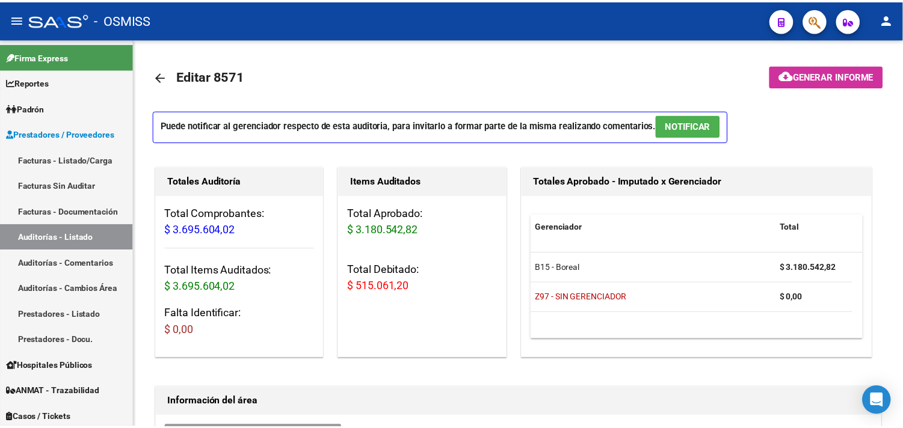
scroll to position [38, 0]
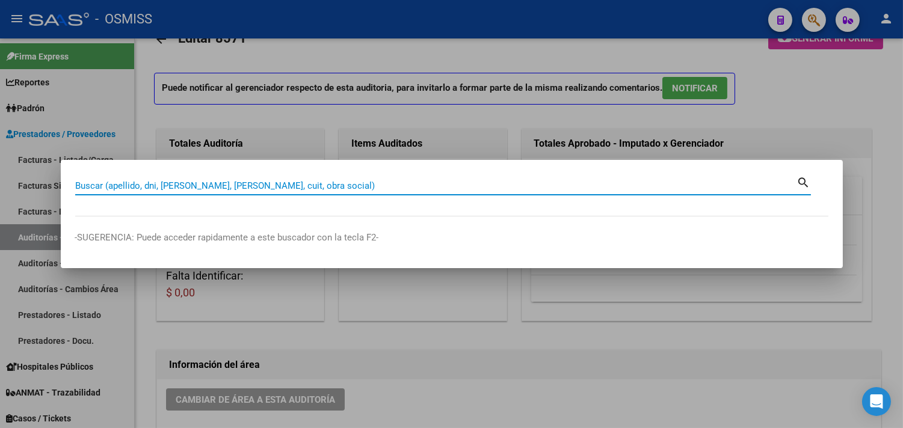
click at [295, 188] on input "Buscar (apellido, dni, [PERSON_NAME], [PERSON_NAME], cuit, obra social)" at bounding box center [436, 186] width 722 height 11
type input "0091-00000438"
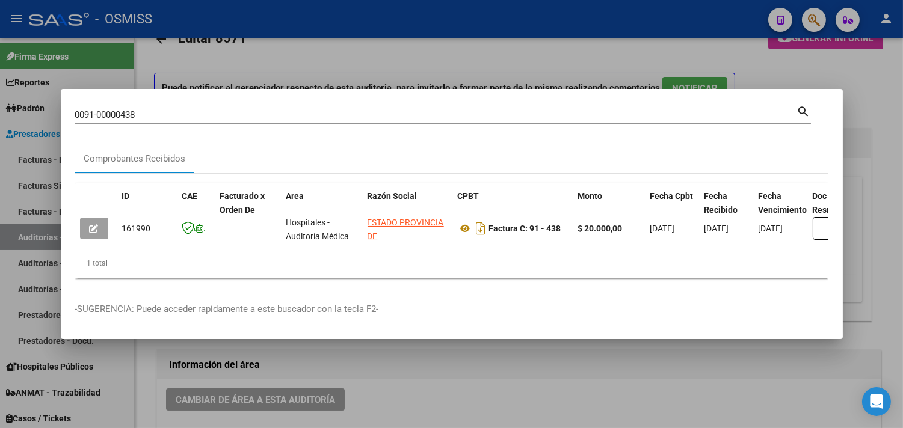
scroll to position [0, 676]
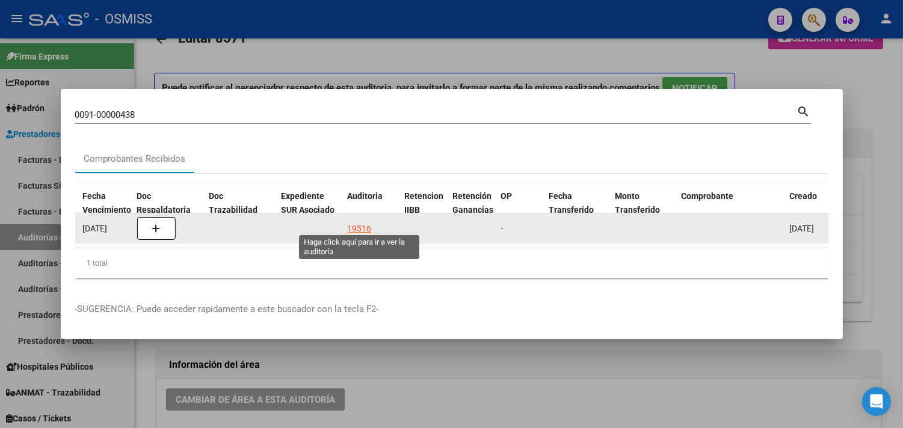
click at [359, 223] on div "19516" at bounding box center [360, 229] width 24 height 14
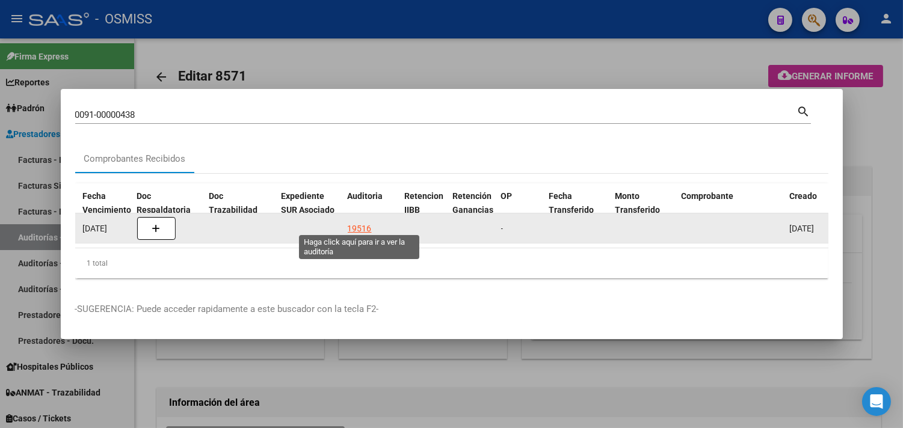
click at [362, 222] on div "19516" at bounding box center [360, 229] width 24 height 14
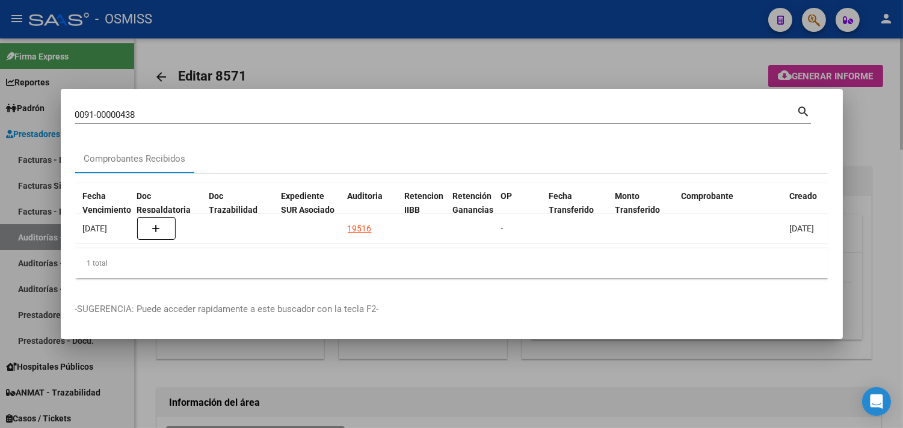
click at [889, 165] on div at bounding box center [451, 214] width 903 height 428
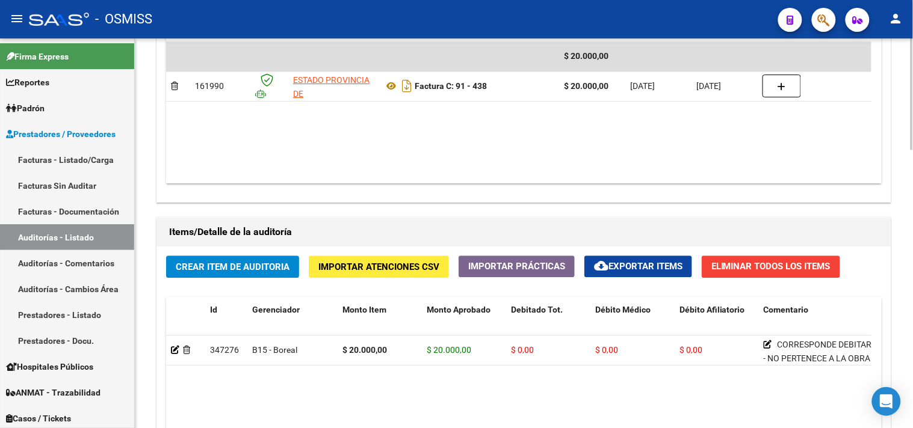
scroll to position [974, 0]
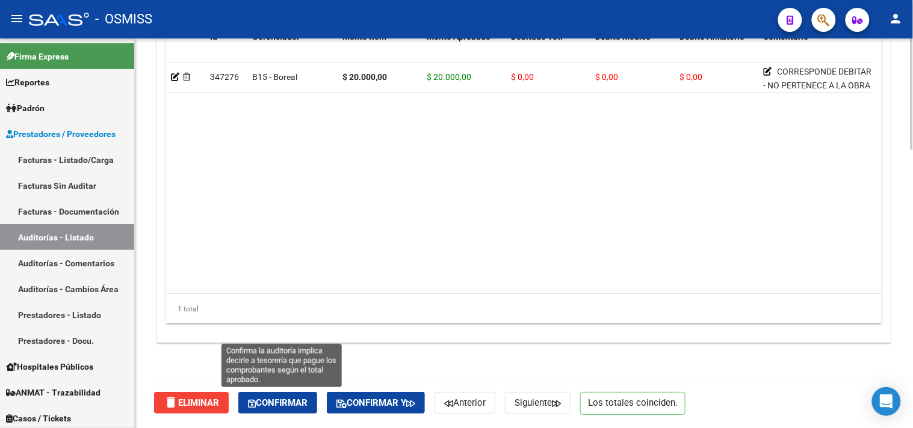
click at [260, 398] on span "Confirmar" at bounding box center [278, 403] width 60 height 11
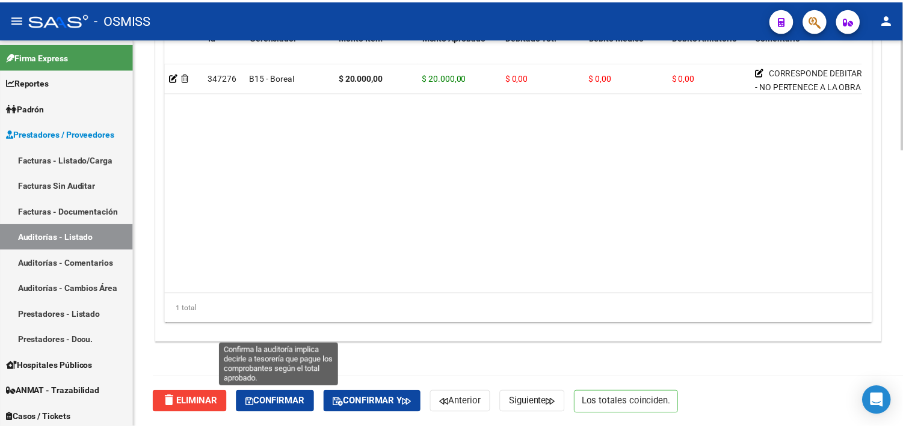
scroll to position [865, 0]
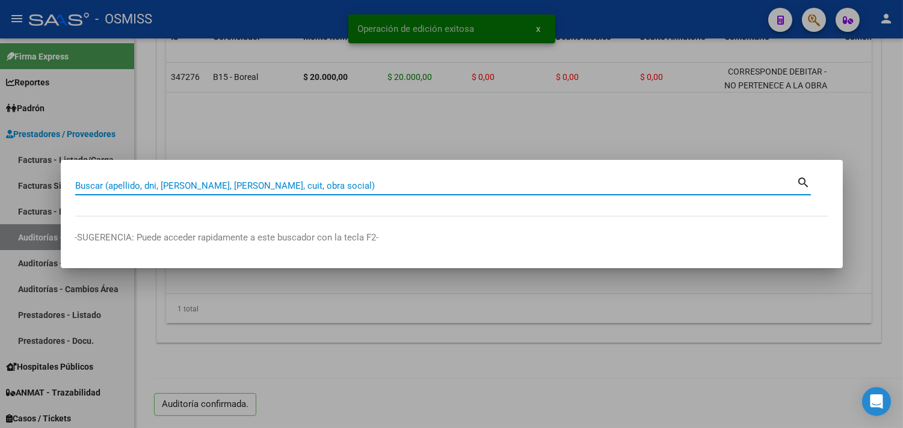
paste input "090-00000614"
type input "090-00000614"
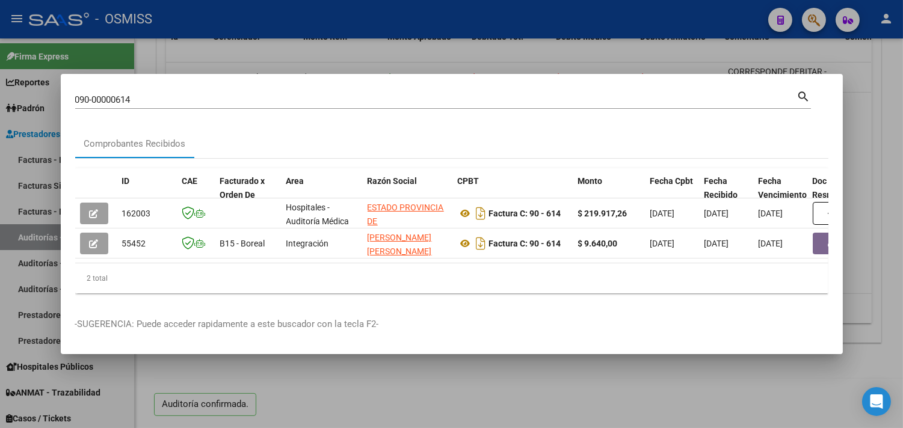
scroll to position [0, 527]
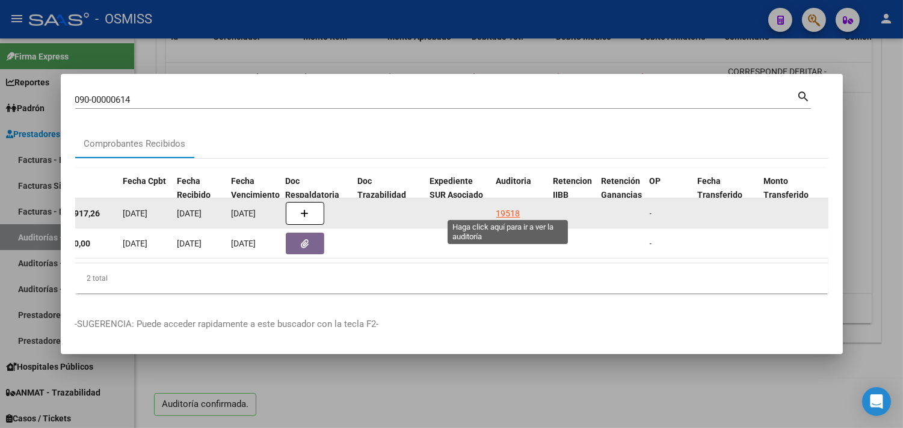
click at [506, 207] on div "19518" at bounding box center [508, 214] width 24 height 14
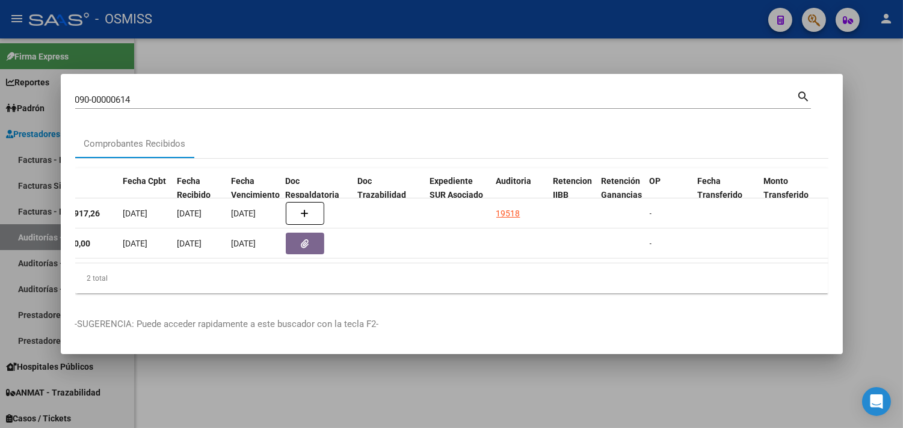
click at [859, 106] on div at bounding box center [451, 214] width 903 height 428
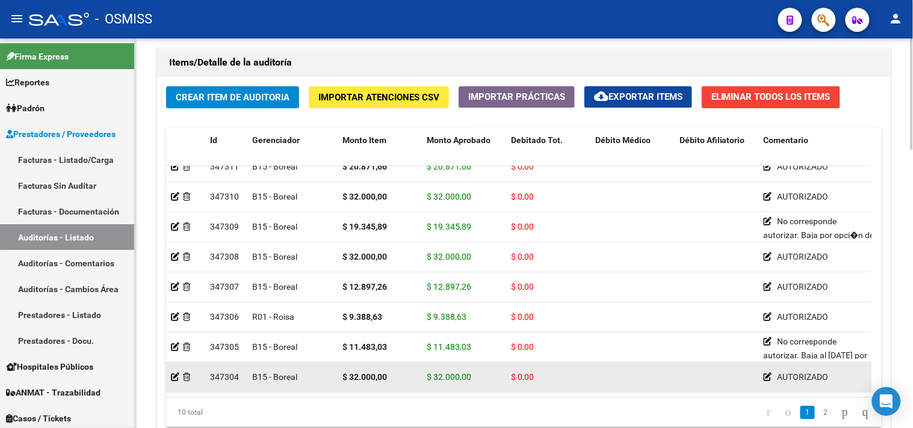
scroll to position [83, 0]
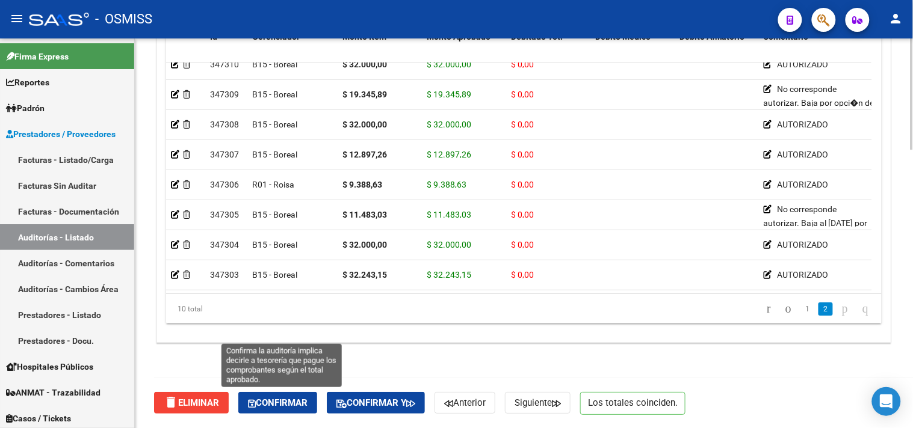
click at [298, 406] on span "Confirmar" at bounding box center [278, 403] width 60 height 11
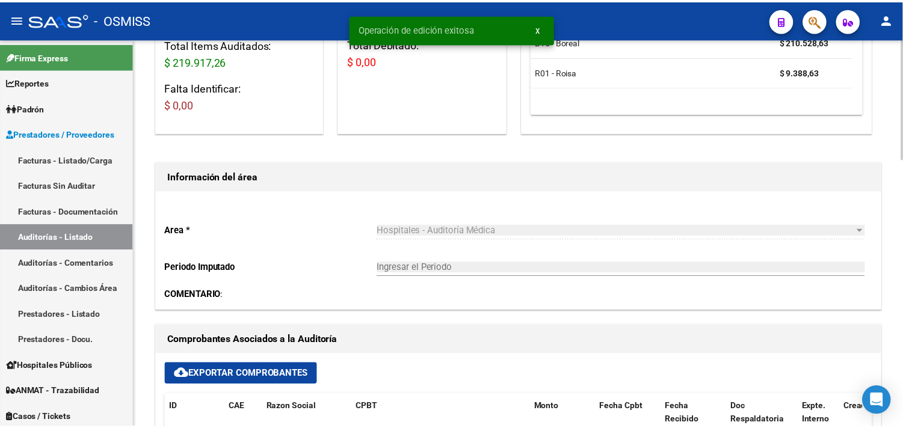
scroll to position [334, 0]
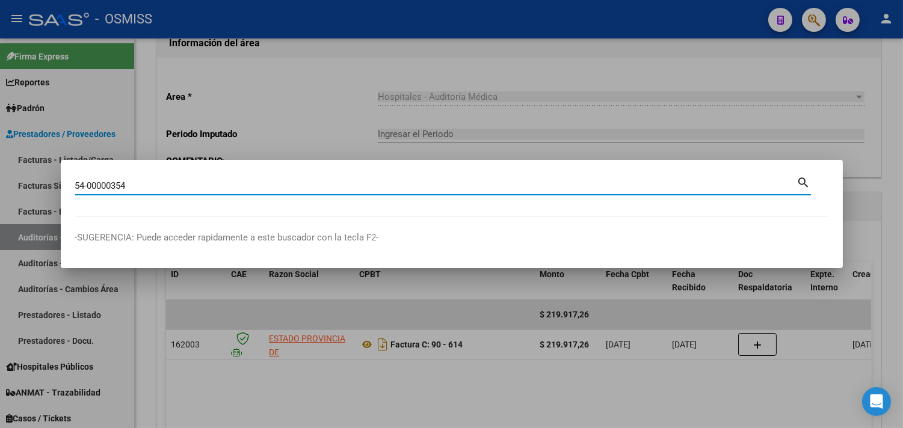
type input "54-00000354"
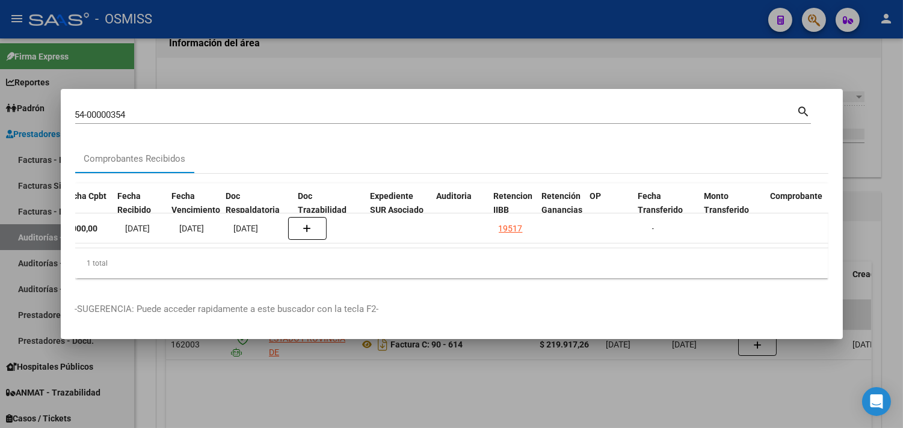
scroll to position [0, 609]
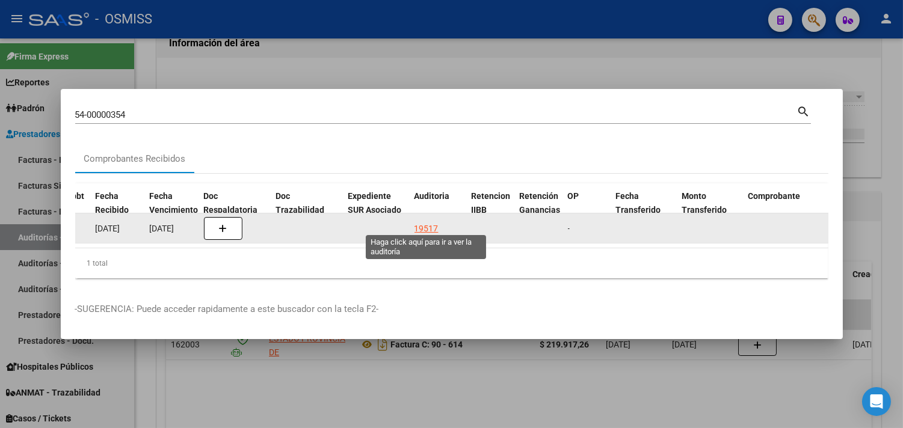
click at [429, 222] on div "19517" at bounding box center [427, 229] width 24 height 14
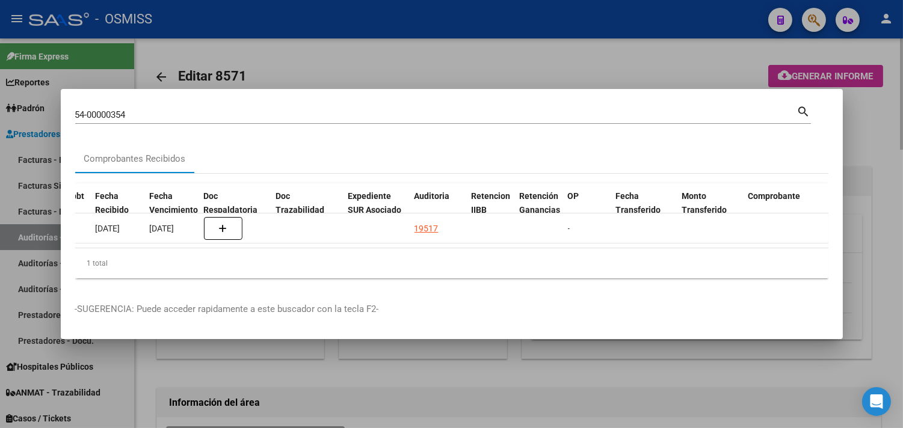
click at [894, 159] on div at bounding box center [451, 214] width 903 height 428
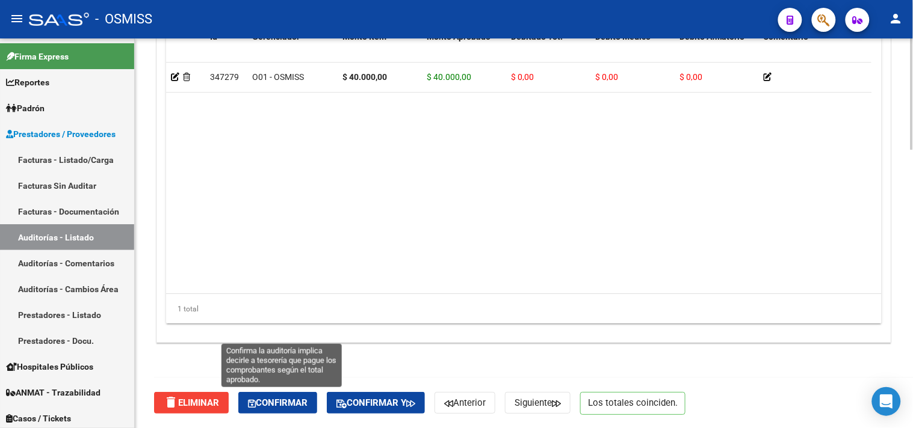
click at [271, 401] on span "Confirmar" at bounding box center [278, 403] width 60 height 11
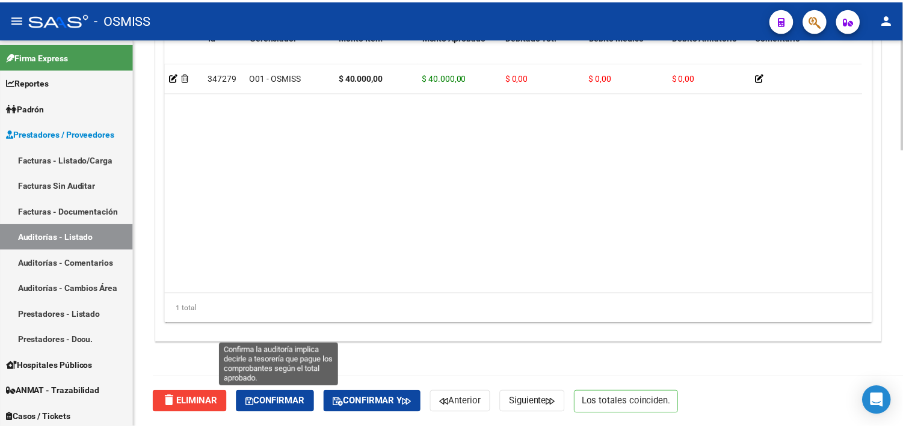
scroll to position [865, 0]
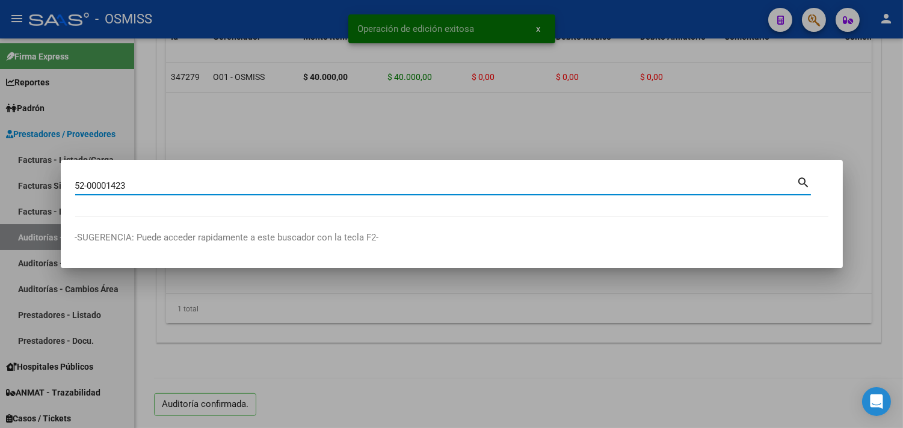
type input "52-00001423"
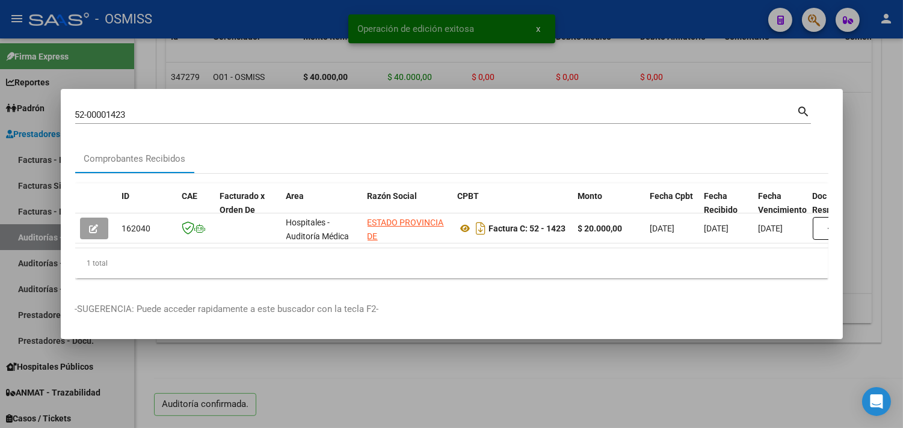
scroll to position [0, 438]
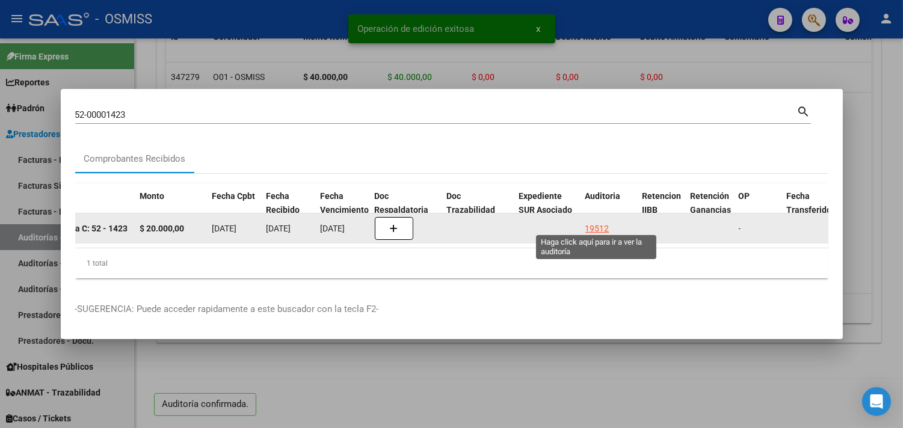
click at [604, 222] on div "19512" at bounding box center [597, 229] width 24 height 14
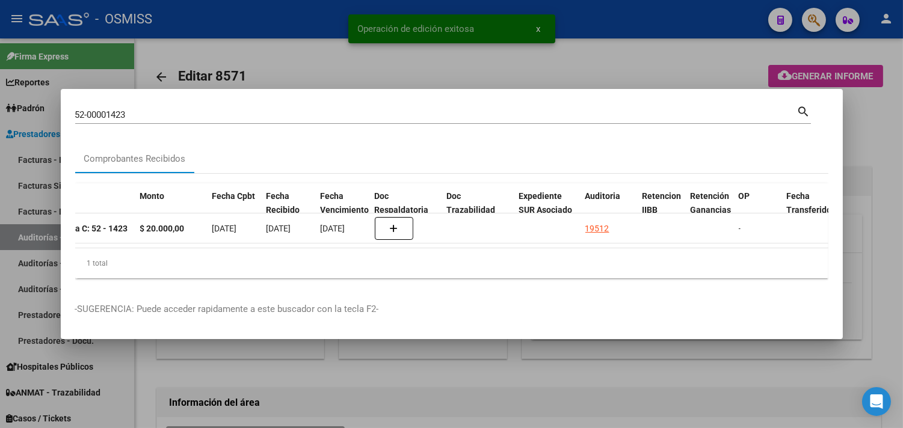
click at [886, 124] on div at bounding box center [451, 214] width 903 height 428
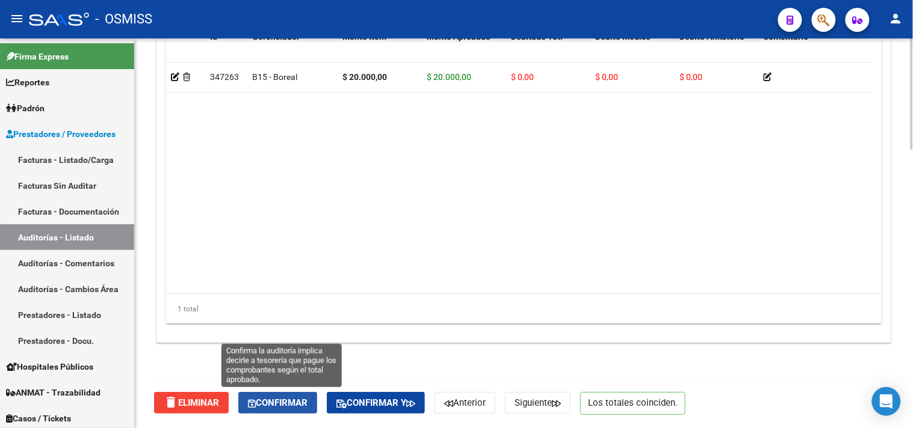
click at [281, 404] on span "Confirmar" at bounding box center [278, 403] width 60 height 11
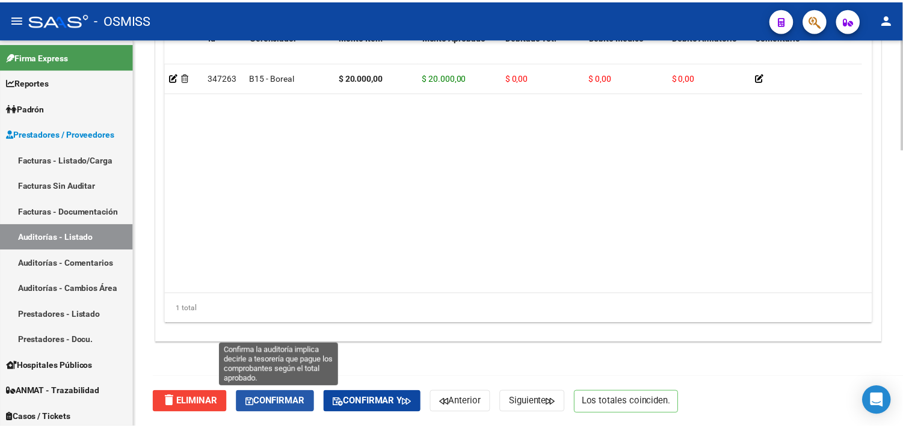
scroll to position [865, 0]
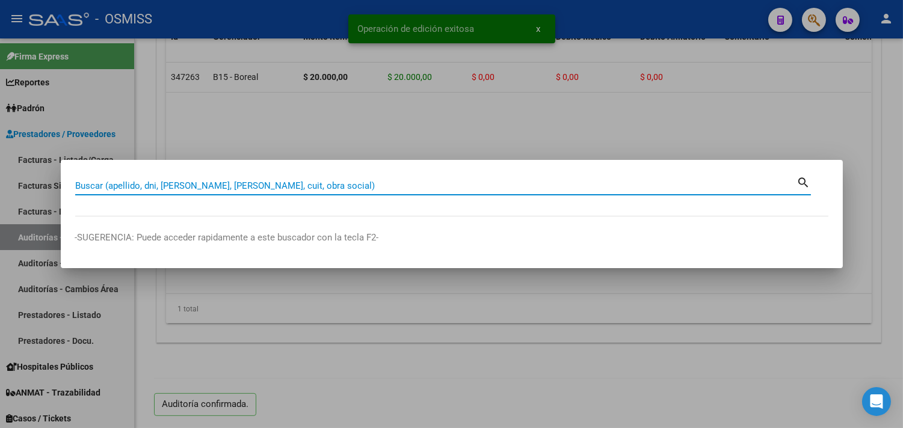
paste input "015-00001379"
type input "015-00001379"
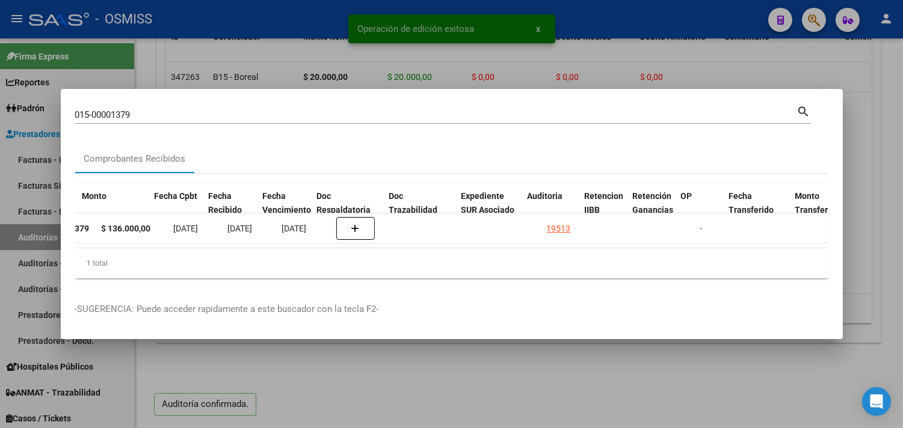
scroll to position [0, 496]
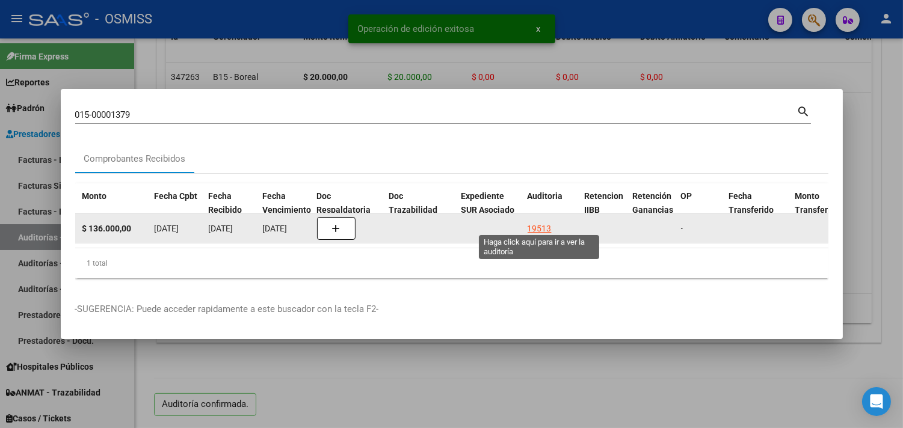
click at [534, 222] on div "19513" at bounding box center [540, 229] width 24 height 14
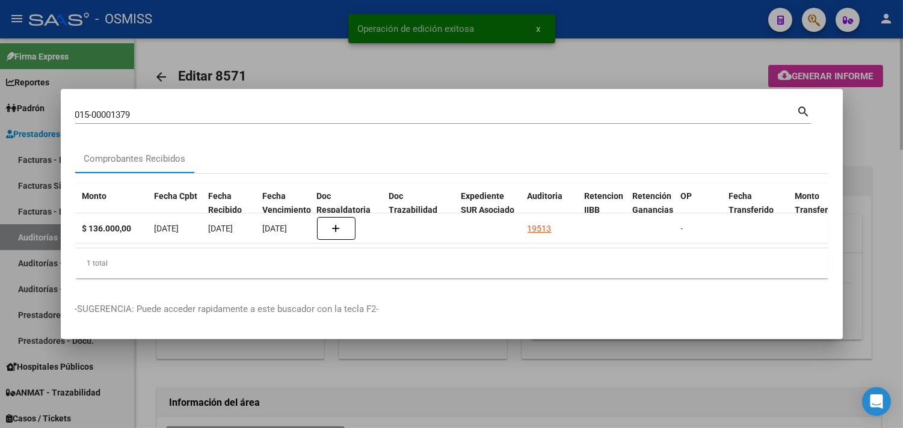
click at [851, 142] on div at bounding box center [451, 214] width 903 height 428
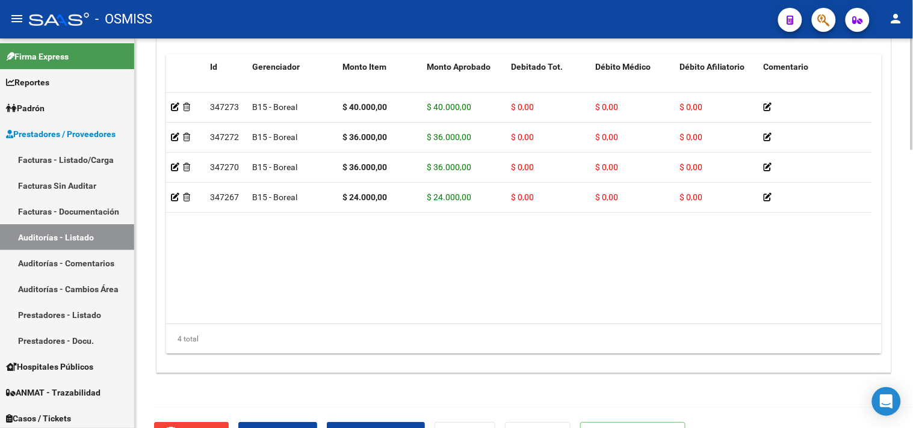
scroll to position [974, 0]
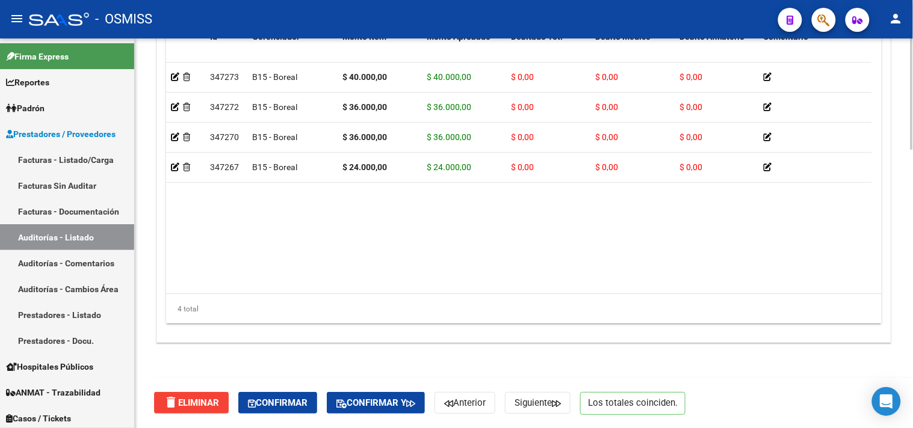
click at [281, 398] on span "Confirmar" at bounding box center [278, 403] width 60 height 11
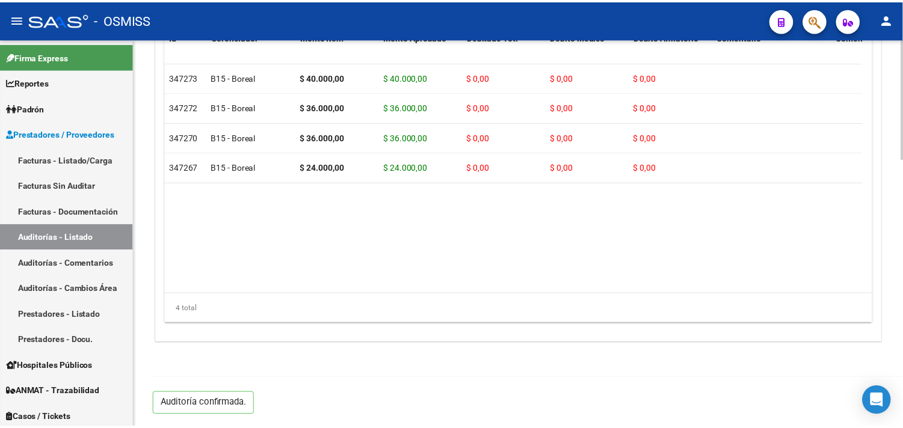
scroll to position [865, 0]
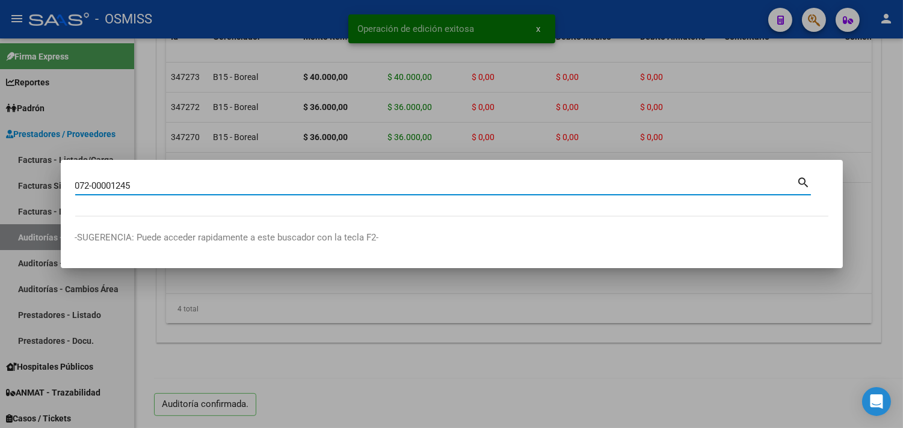
type input "072-00001245"
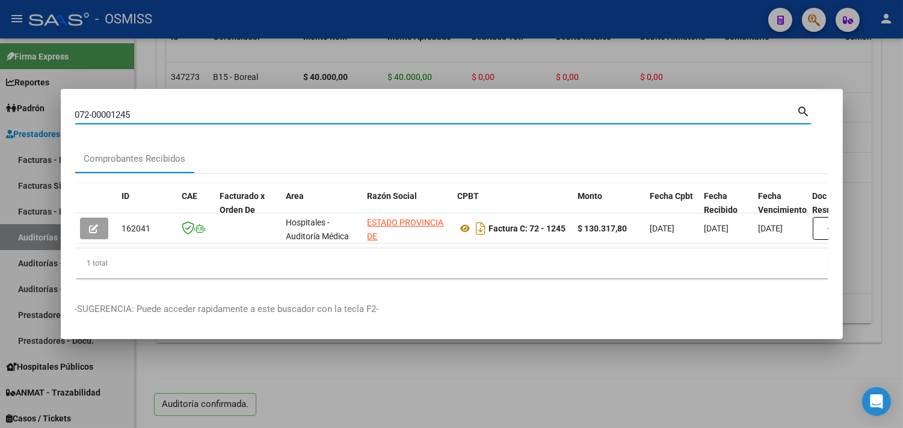
scroll to position [0, 688]
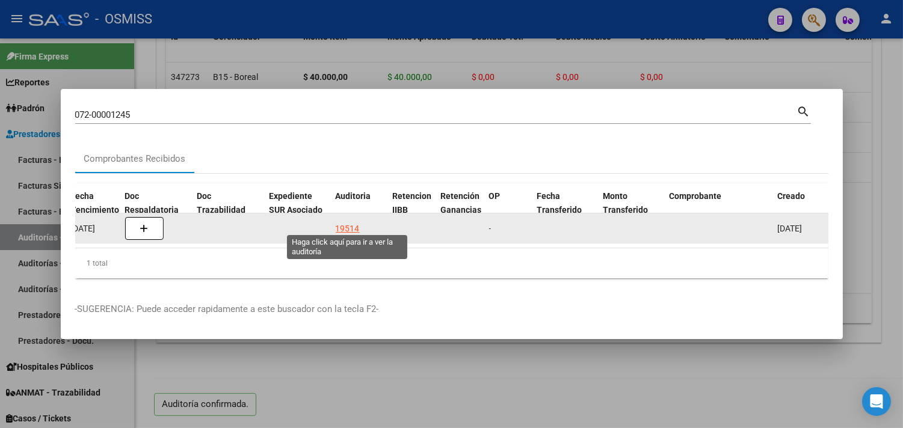
click at [345, 224] on div "19514" at bounding box center [348, 229] width 24 height 14
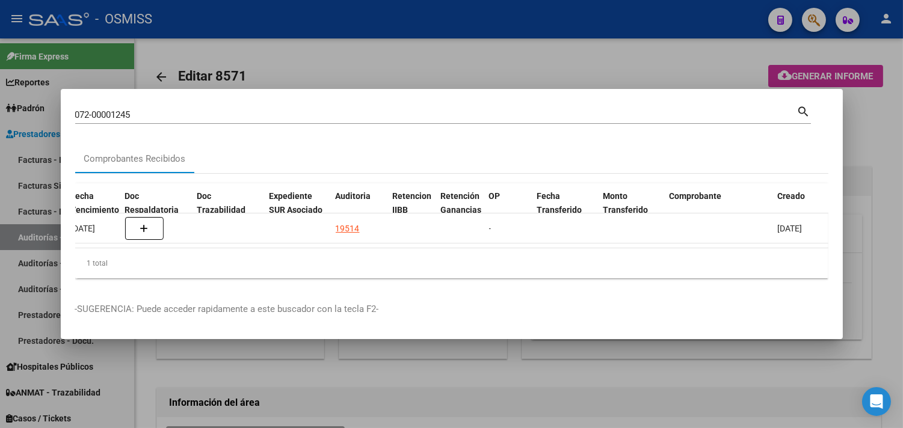
click at [869, 170] on div at bounding box center [451, 214] width 903 height 428
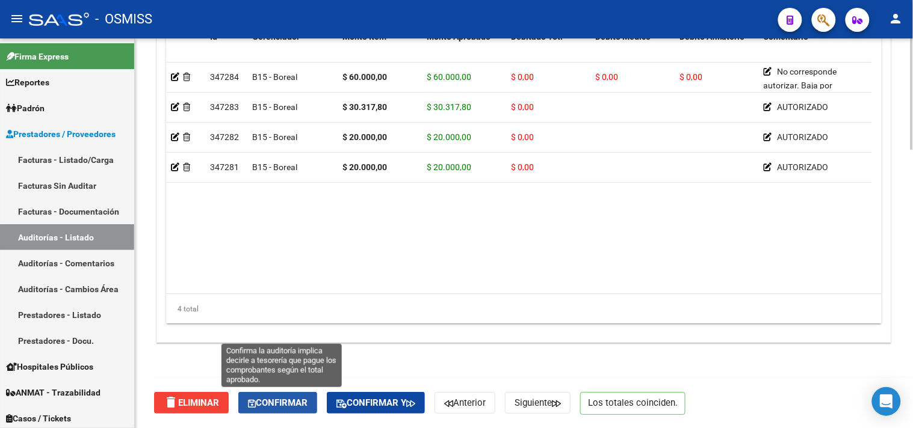
click at [275, 400] on span "Confirmar" at bounding box center [278, 403] width 60 height 11
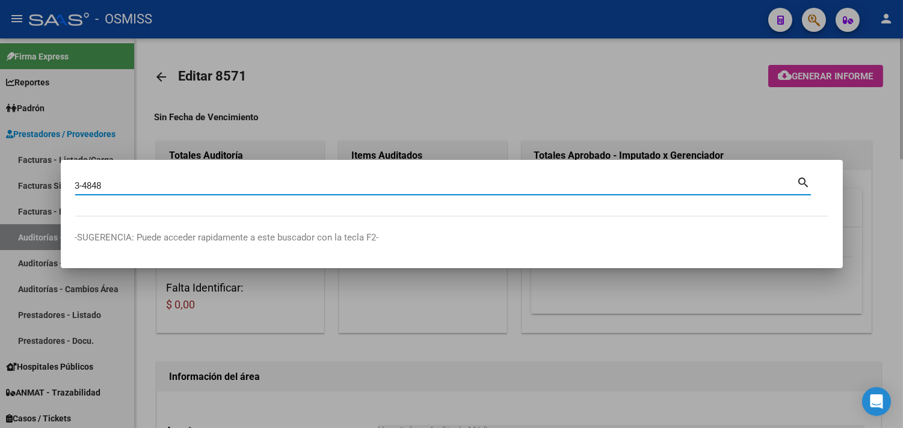
type input "3-4848"
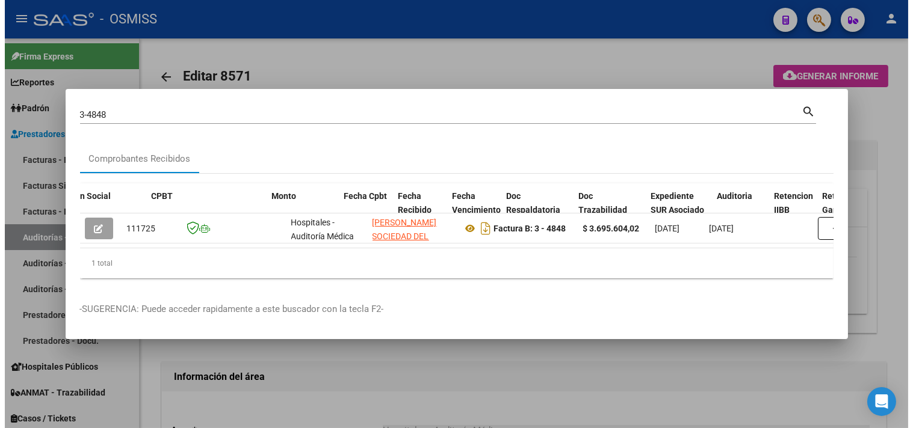
scroll to position [0, 453]
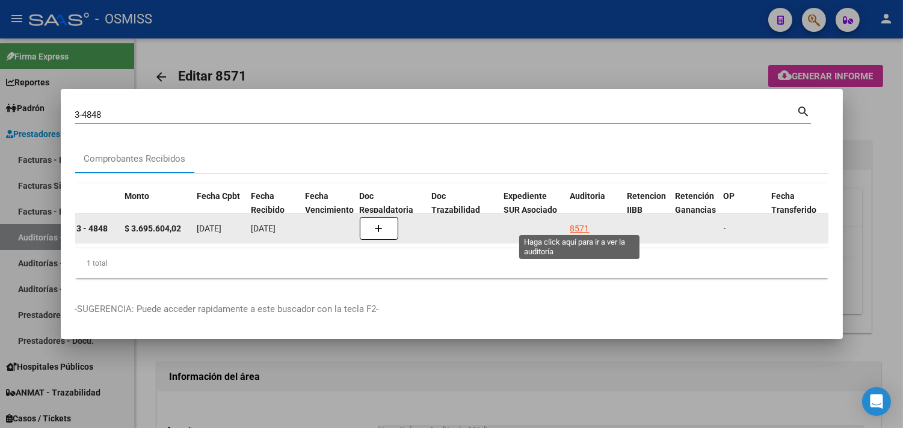
click at [576, 222] on div "8571" at bounding box center [579, 229] width 19 height 14
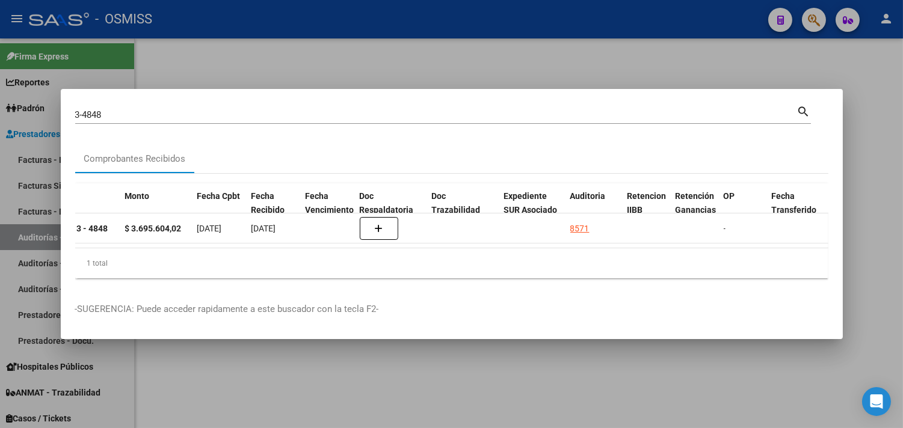
click at [853, 205] on div at bounding box center [451, 214] width 903 height 428
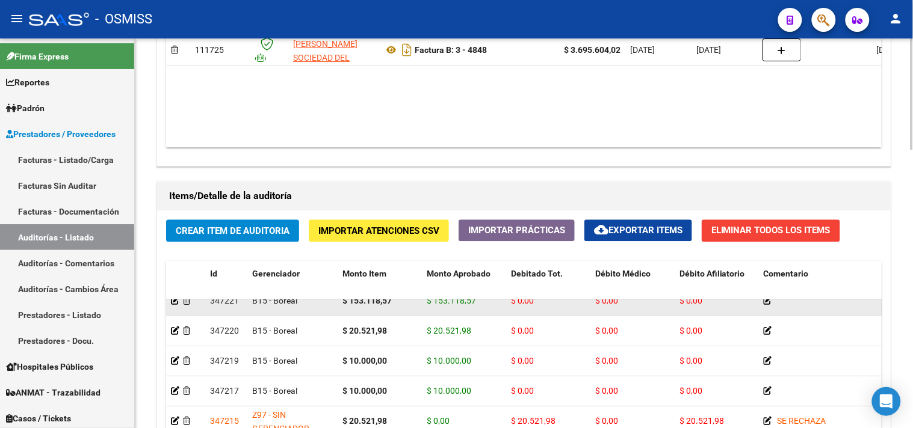
scroll to position [200, 0]
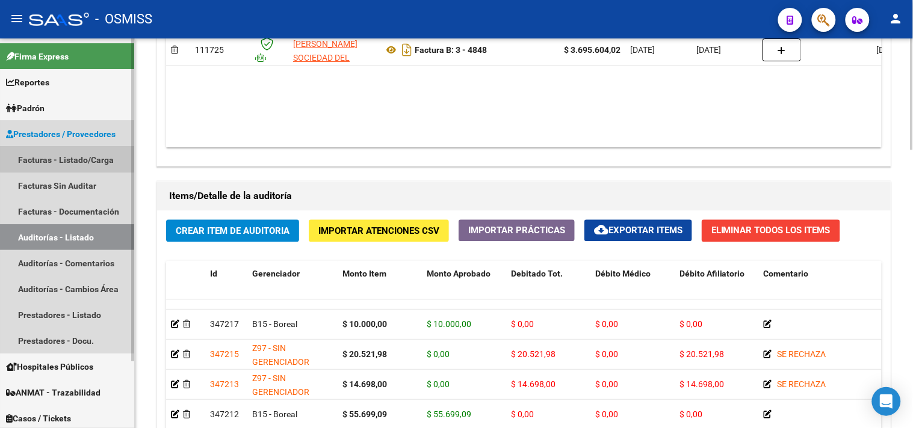
click at [85, 155] on link "Facturas - Listado/Carga" at bounding box center [67, 160] width 134 height 26
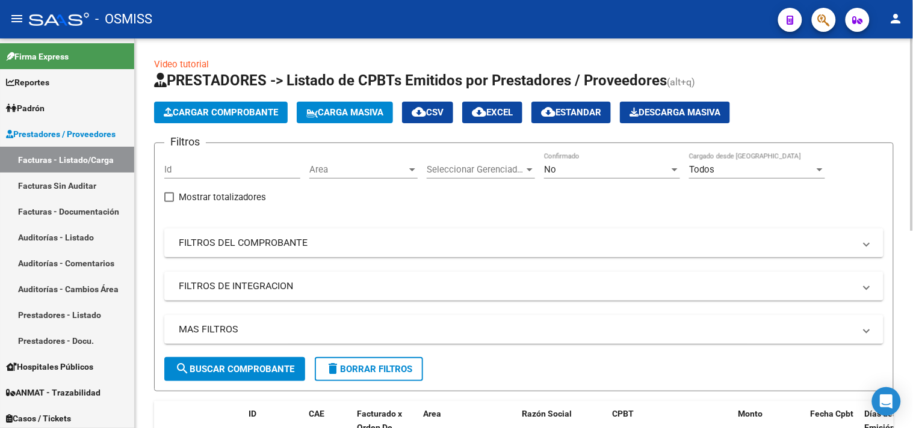
click at [386, 169] on span "Area" at bounding box center [357, 169] width 97 height 11
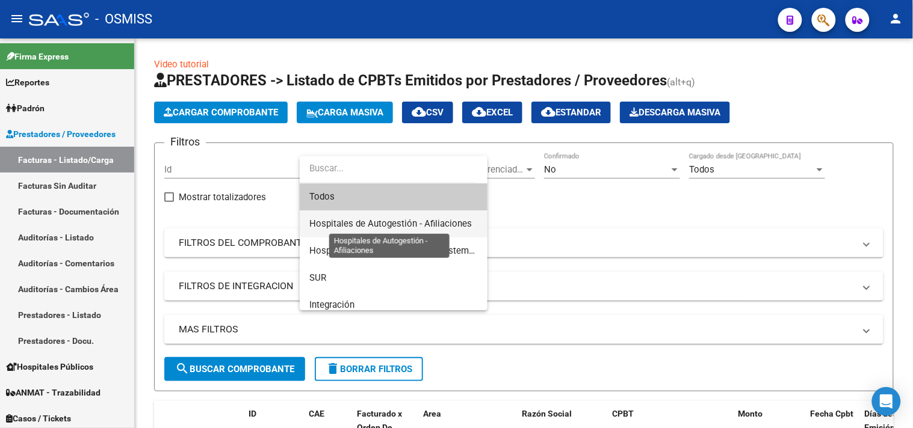
click at [383, 227] on span "Hospitales de Autogestión - Afiliaciones" at bounding box center [390, 223] width 162 height 11
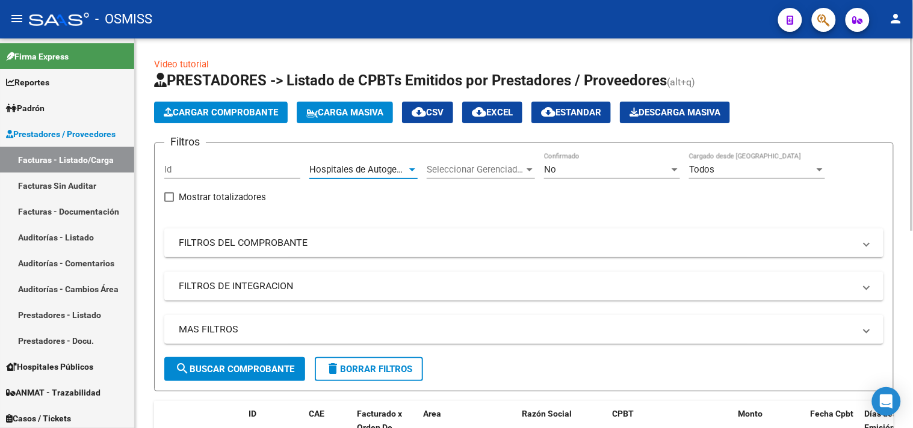
click at [623, 171] on div "No" at bounding box center [606, 169] width 125 height 11
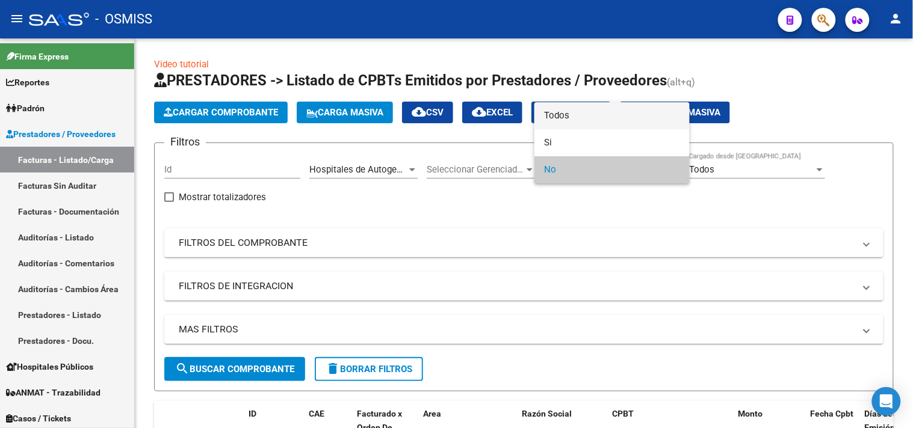
click at [590, 116] on span "Todos" at bounding box center [612, 115] width 136 height 27
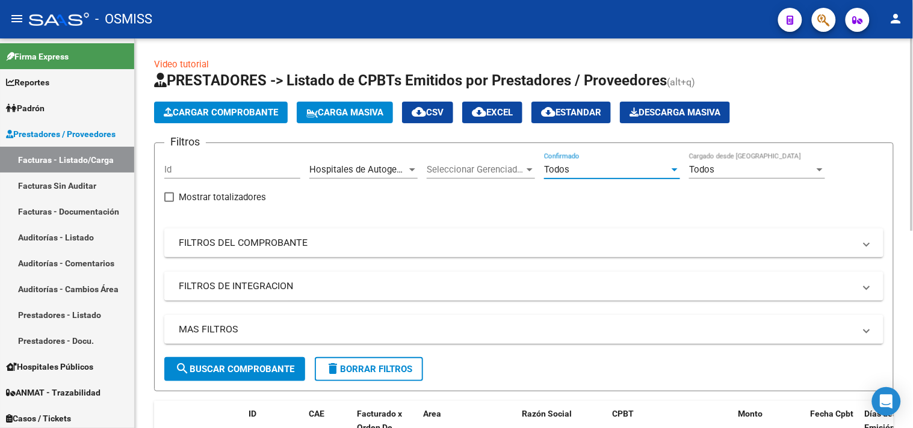
click at [661, 297] on mat-expansion-panel-header "FILTROS DE INTEGRACION" at bounding box center [523, 286] width 719 height 29
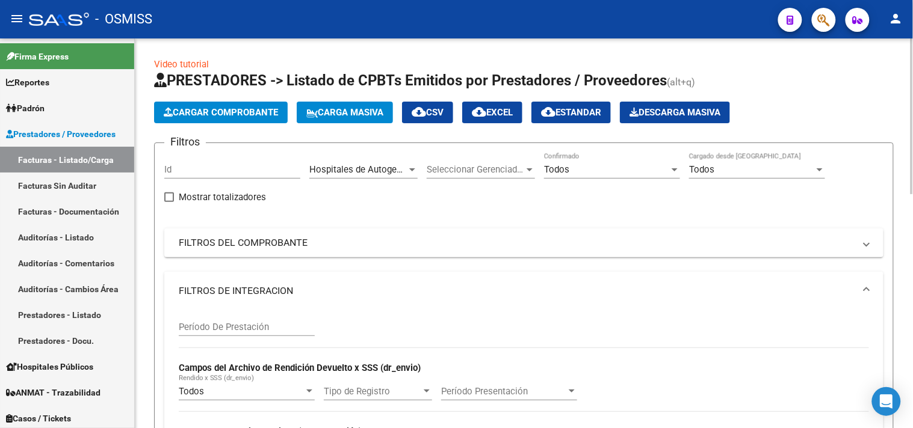
click at [661, 296] on mat-panel-title "FILTROS DE INTEGRACION" at bounding box center [517, 291] width 676 height 13
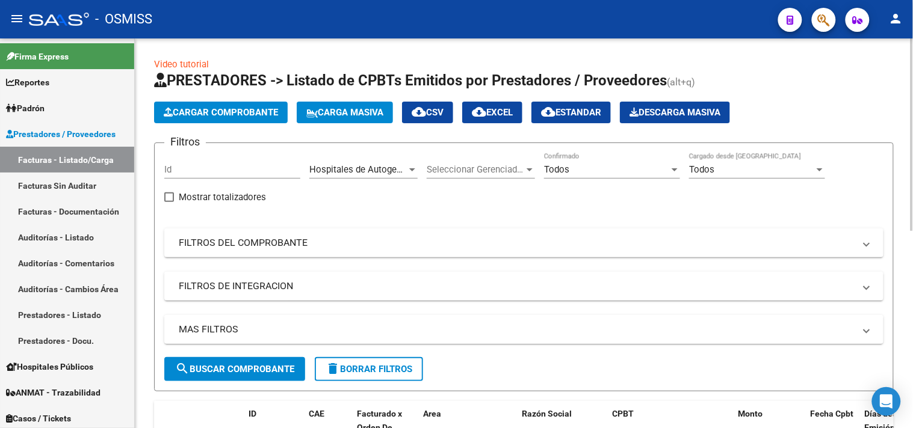
click at [678, 335] on mat-panel-title "MAS FILTROS" at bounding box center [517, 329] width 676 height 13
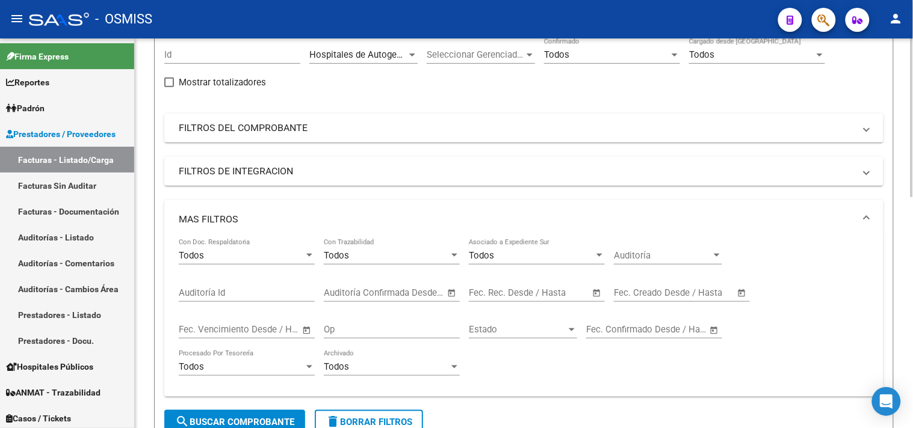
scroll to position [200, 0]
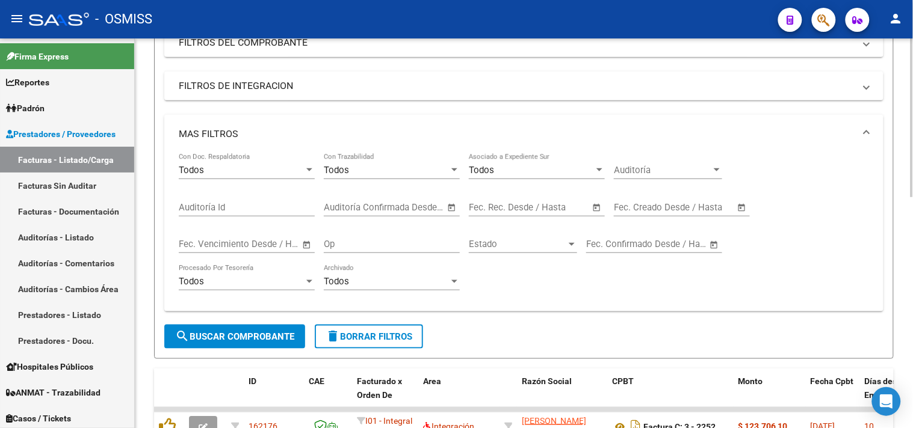
click at [676, 205] on input "text" at bounding box center [693, 207] width 58 height 11
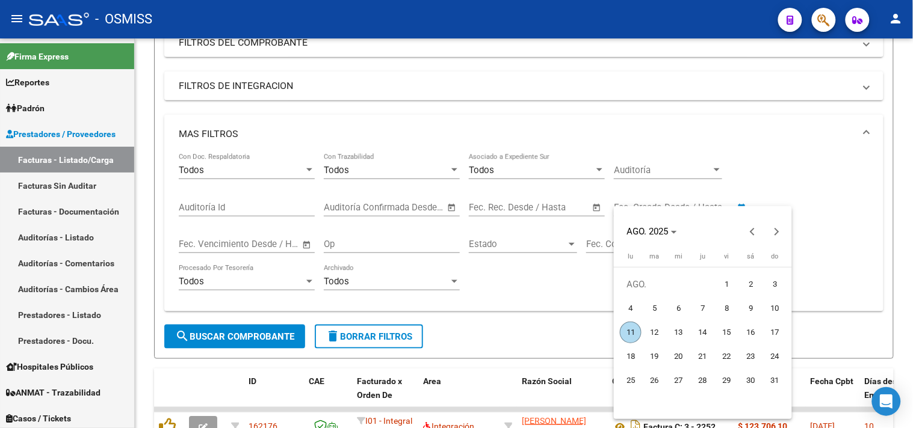
click at [632, 329] on span "11" at bounding box center [631, 333] width 22 height 22
type input "[DATE]"
click at [632, 329] on span "11" at bounding box center [631, 333] width 22 height 22
type input "[DATE]"
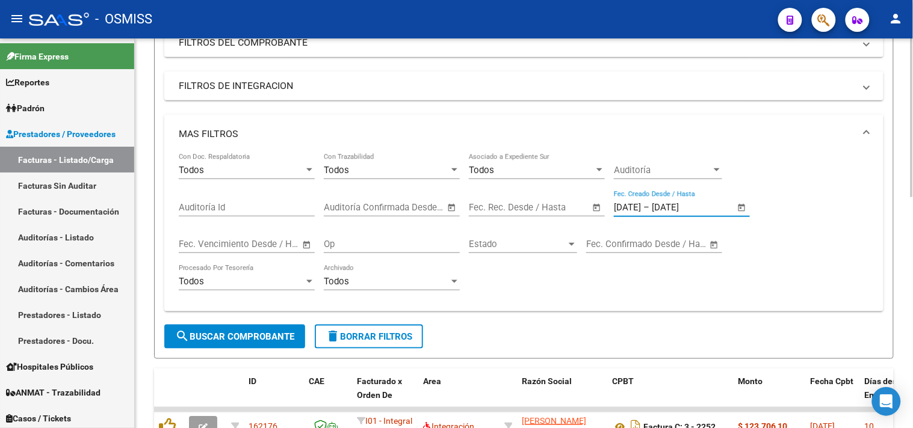
click at [254, 347] on button "search Buscar Comprobante" at bounding box center [234, 337] width 141 height 24
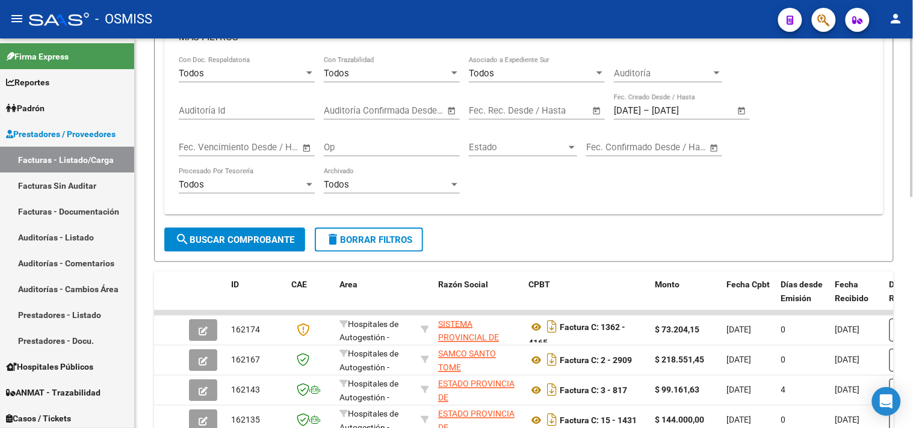
scroll to position [0, 0]
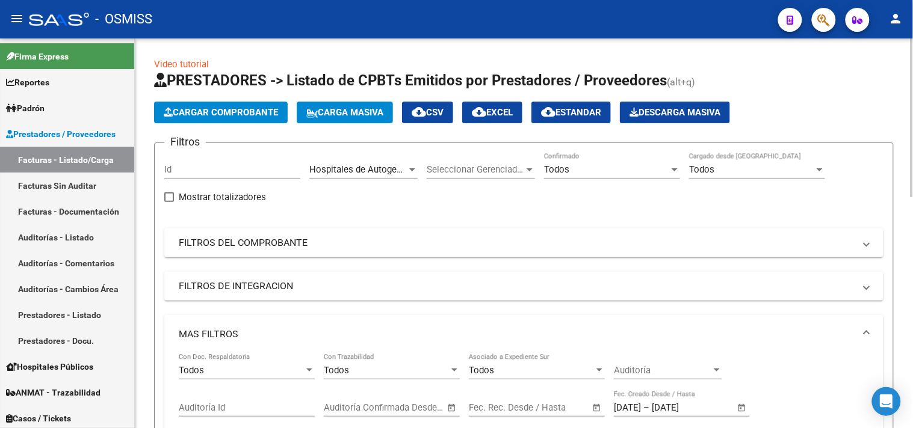
click at [384, 172] on span "Hospitales de Autogestión - Afiliaciones" at bounding box center [390, 169] width 162 height 11
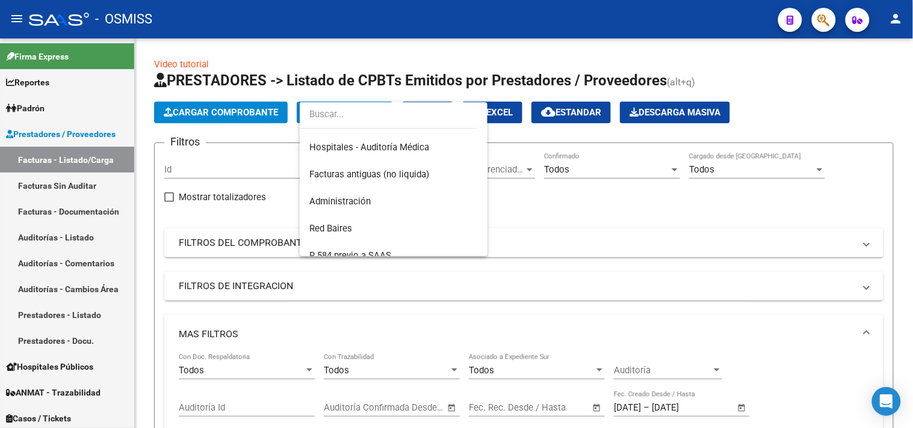
scroll to position [199, 0]
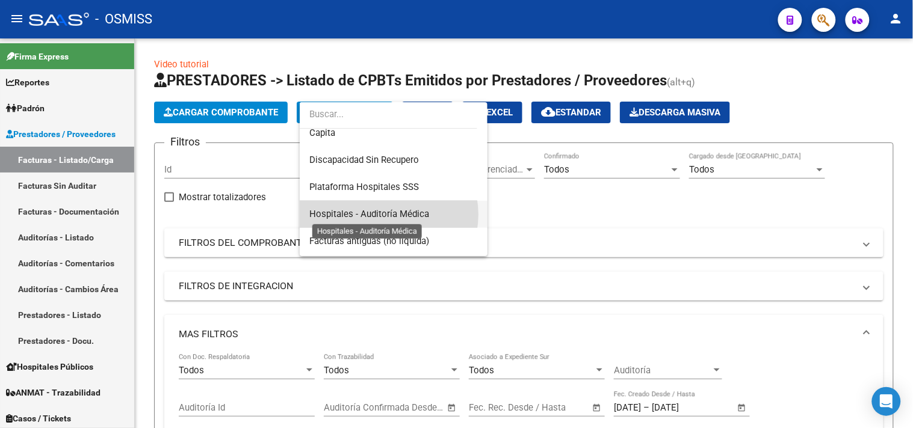
click at [387, 215] on span "Hospitales - Auditoría Médica" at bounding box center [369, 214] width 120 height 11
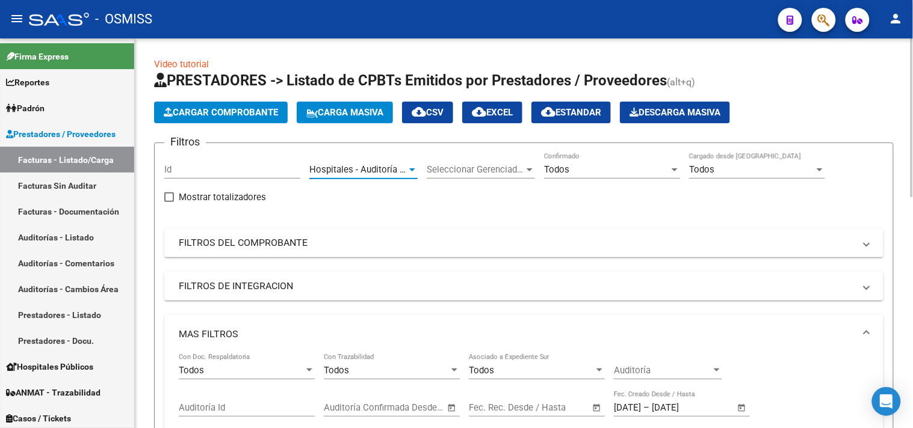
scroll to position [401, 0]
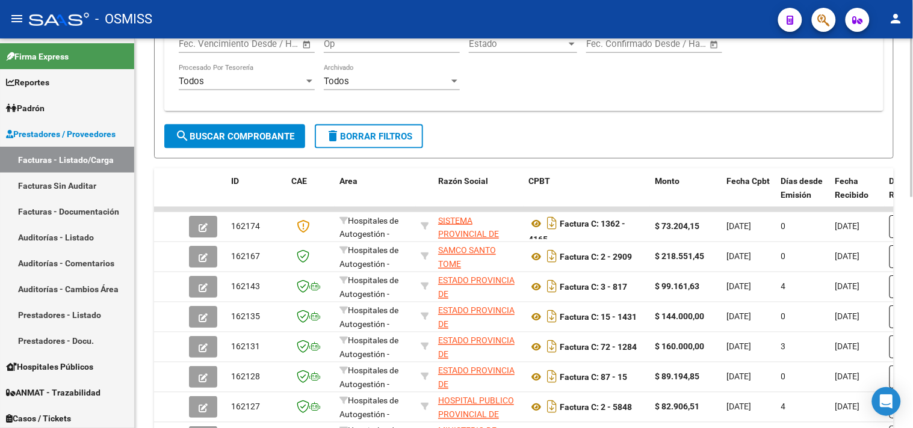
click at [245, 136] on span "search Buscar Comprobante" at bounding box center [234, 136] width 119 height 11
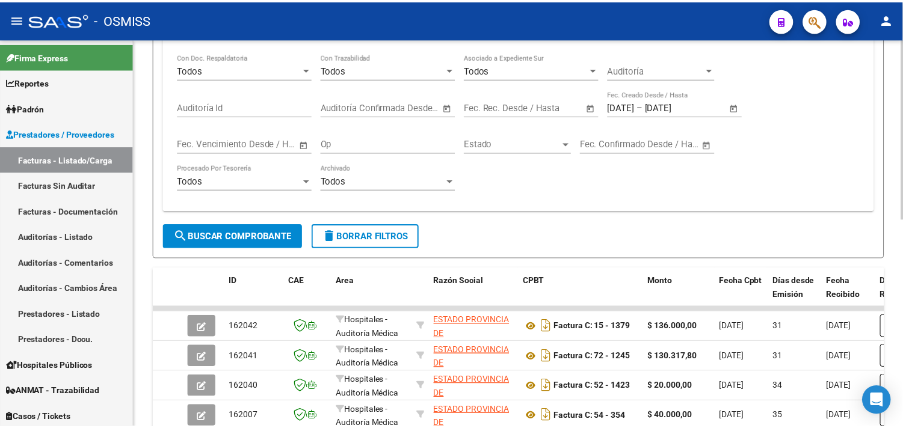
scroll to position [67, 0]
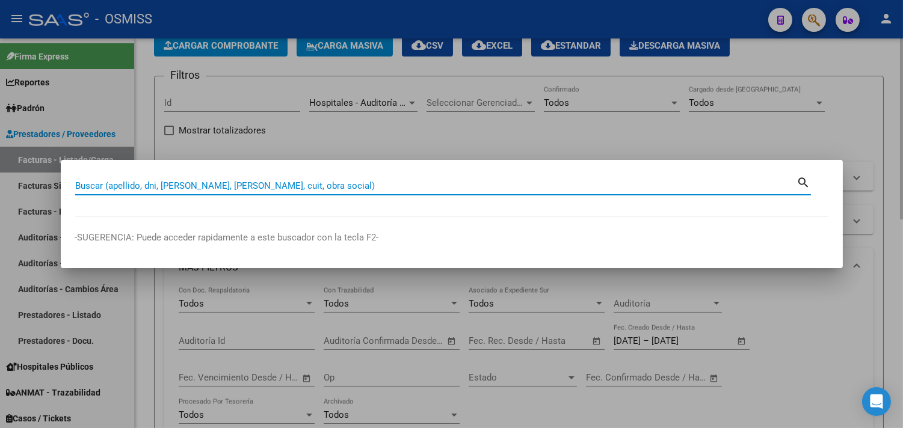
paste input "072-00001245"
type input "072-00001245"
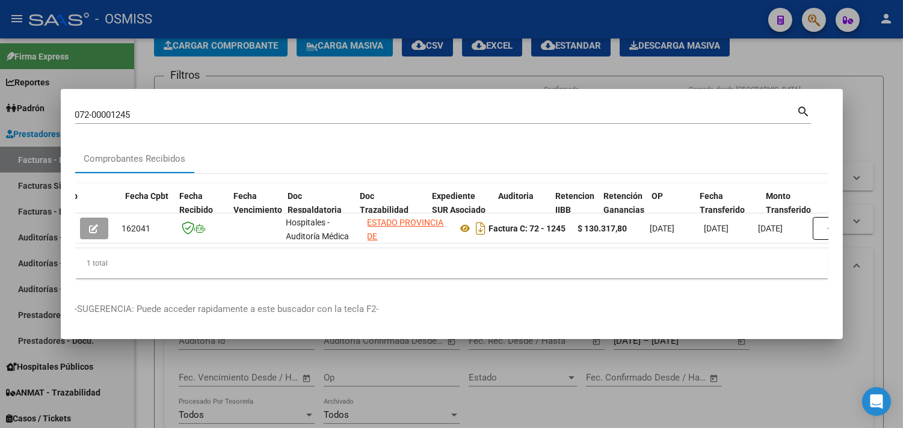
scroll to position [0, 525]
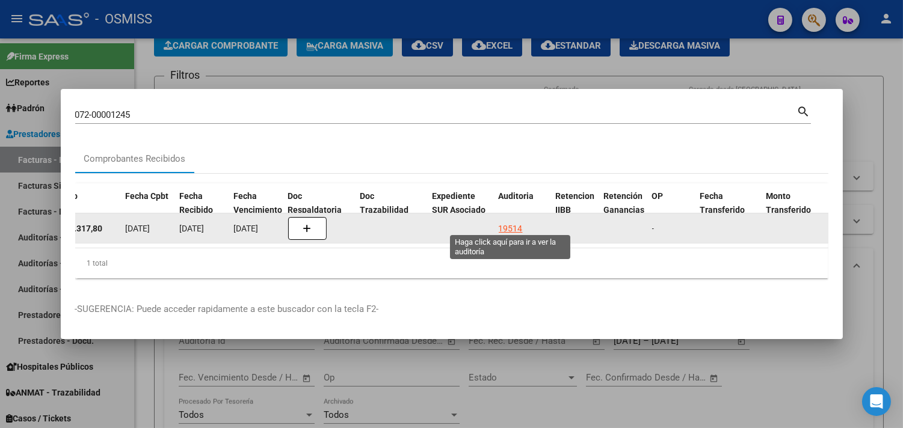
click at [519, 222] on div "19514" at bounding box center [511, 229] width 24 height 14
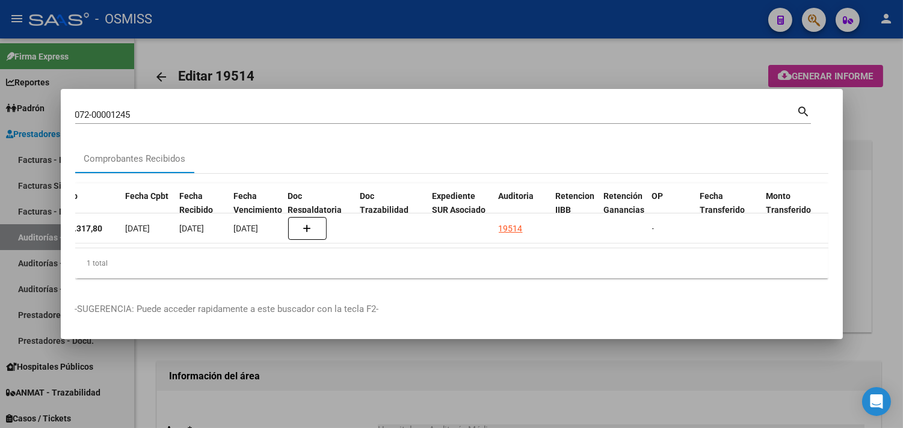
click at [894, 232] on div at bounding box center [451, 214] width 903 height 428
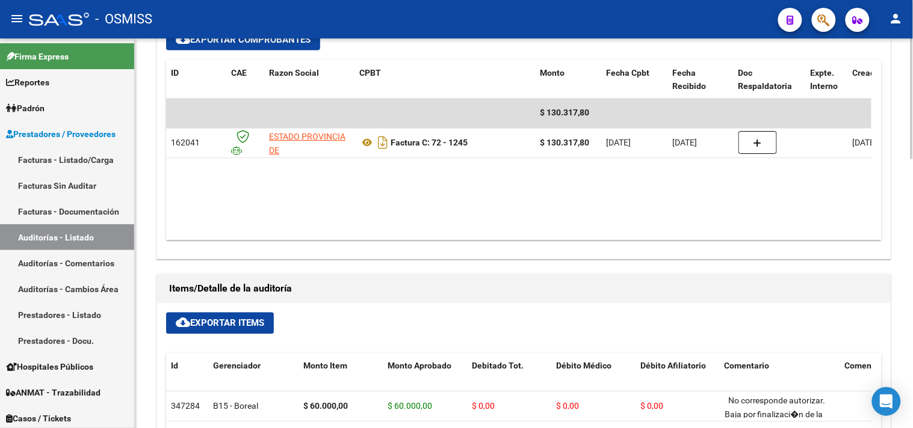
scroll to position [531, 0]
